Goal: Information Seeking & Learning: Learn about a topic

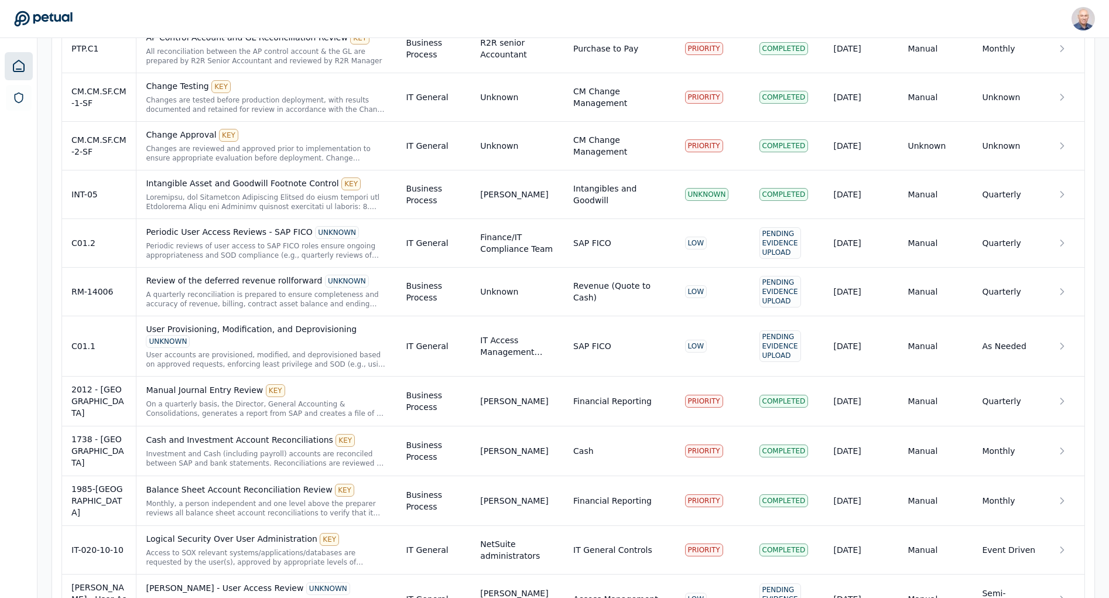
scroll to position [1781, 0]
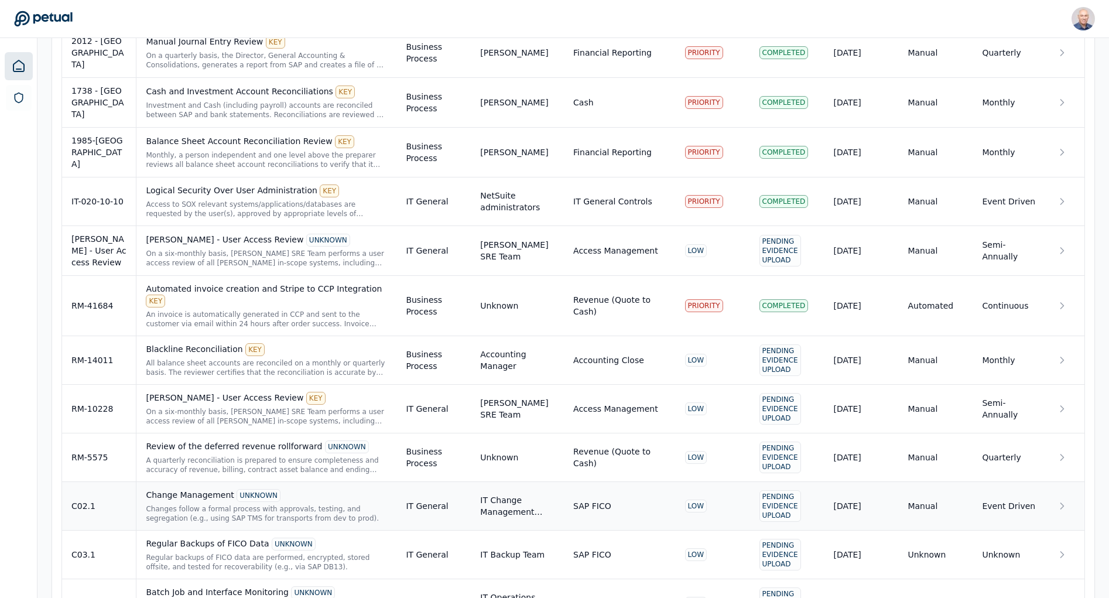
click at [231, 504] on div "Changes follow a formal process with approvals, testing, and segregation (e.g.,…" at bounding box center [266, 513] width 241 height 19
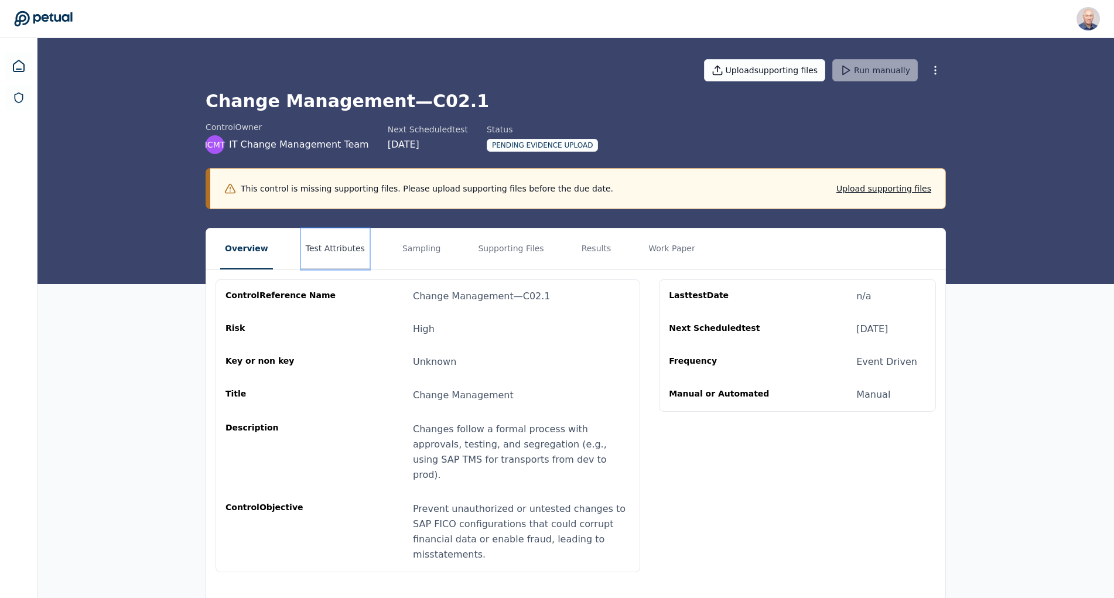
click at [325, 248] on button "Test Attributes" at bounding box center [335, 248] width 69 height 41
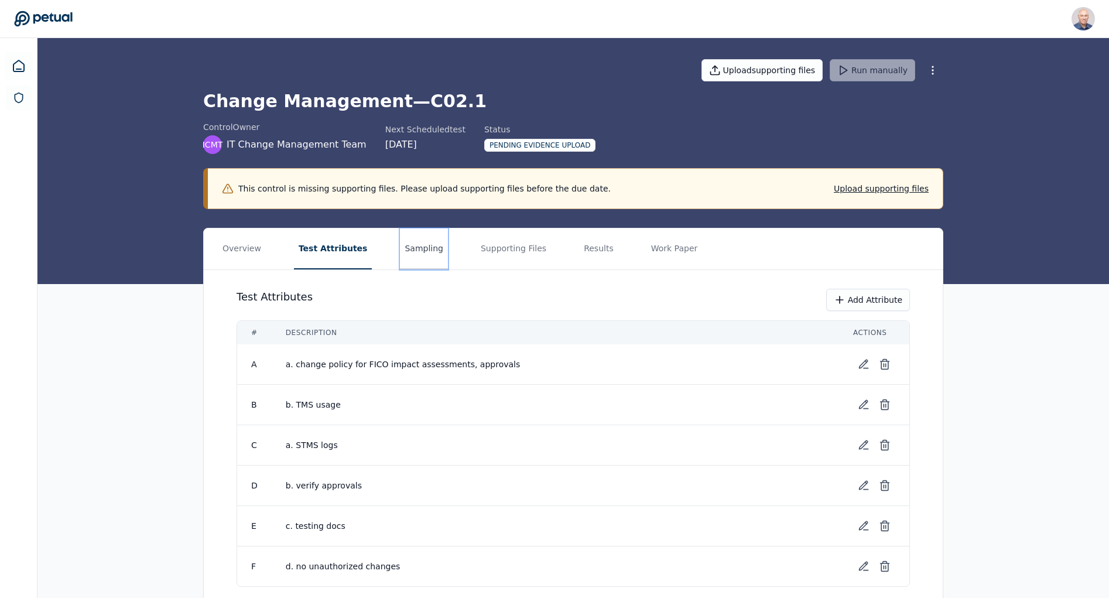
click at [408, 245] on button "Sampling" at bounding box center [424, 248] width 48 height 41
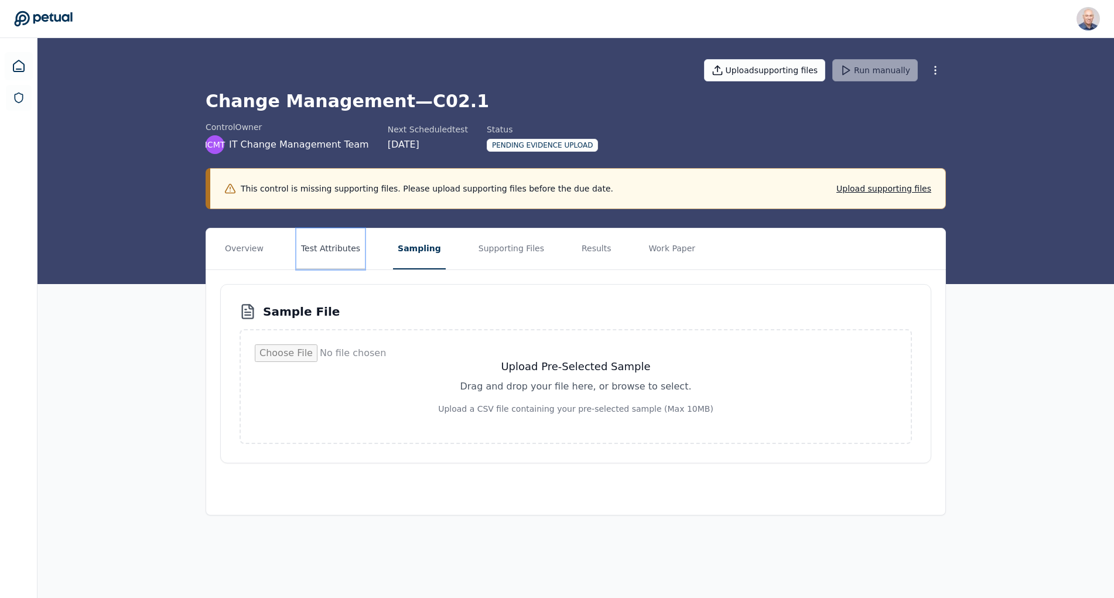
click at [336, 250] on button "Test Attributes" at bounding box center [330, 248] width 69 height 41
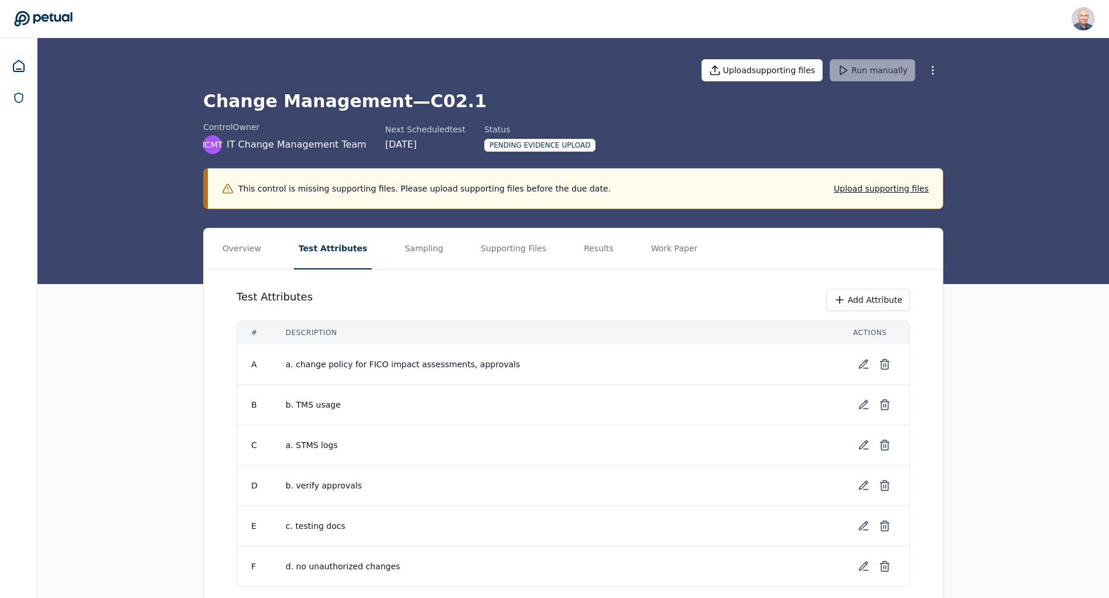
click at [148, 493] on div "Overview Test Attributes Sampling Supporting Files Results Work Paper Test Attr…" at bounding box center [573, 436] width 1072 height 416
